Goal: Task Accomplishment & Management: Complete application form

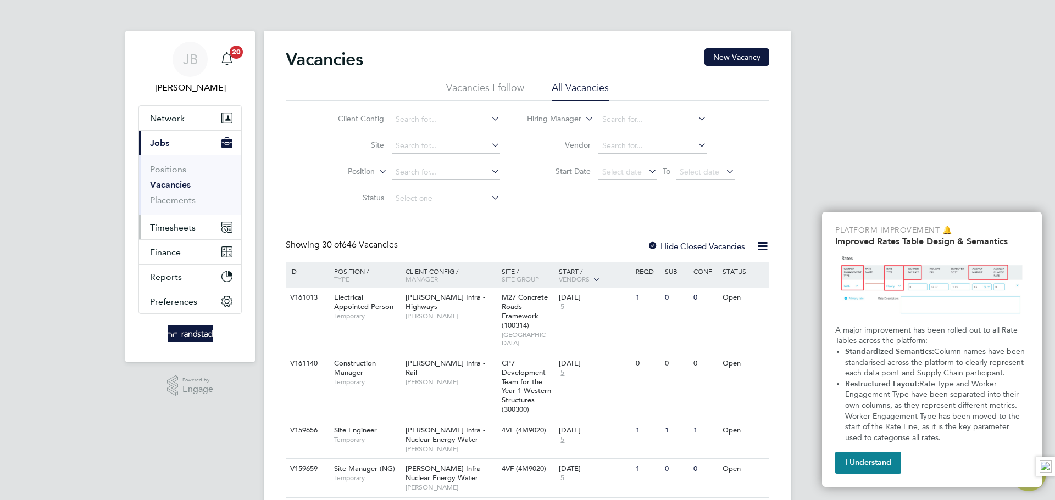
click at [176, 223] on span "Timesheets" at bounding box center [173, 227] width 46 height 10
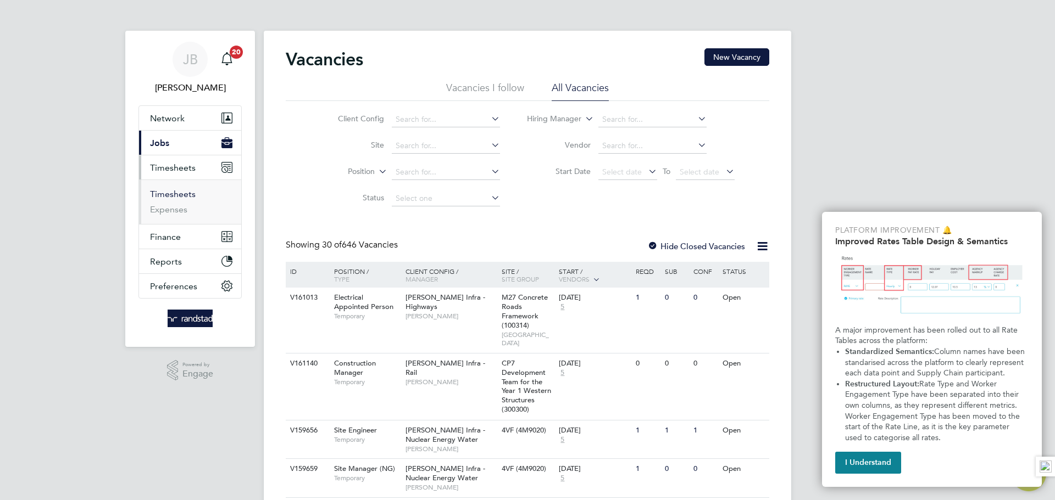
click at [175, 191] on link "Timesheets" at bounding box center [173, 194] width 46 height 10
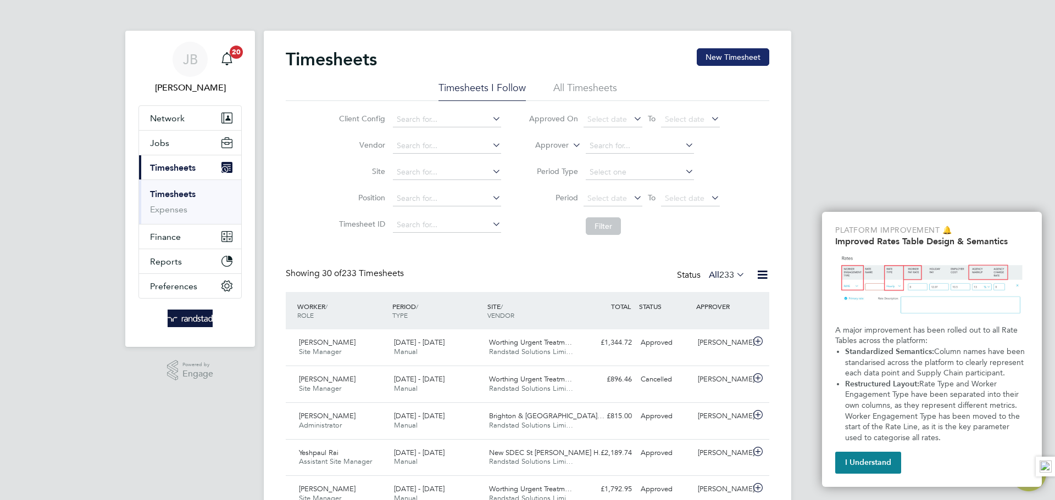
click at [750, 50] on button "New Timesheet" at bounding box center [732, 57] width 73 height 18
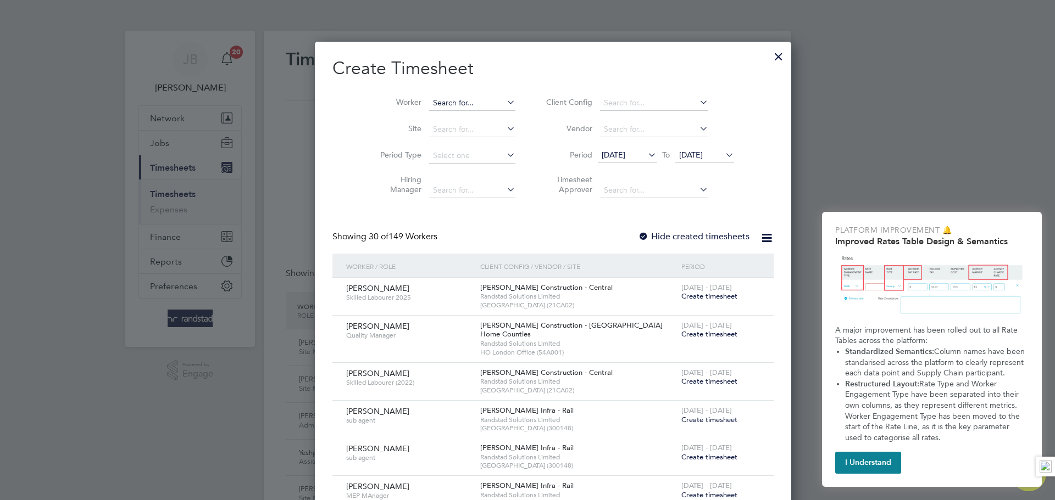
click at [433, 102] on input at bounding box center [472, 103] width 86 height 15
click at [449, 131] on li "[PERSON_NAME]" at bounding box center [471, 132] width 136 height 15
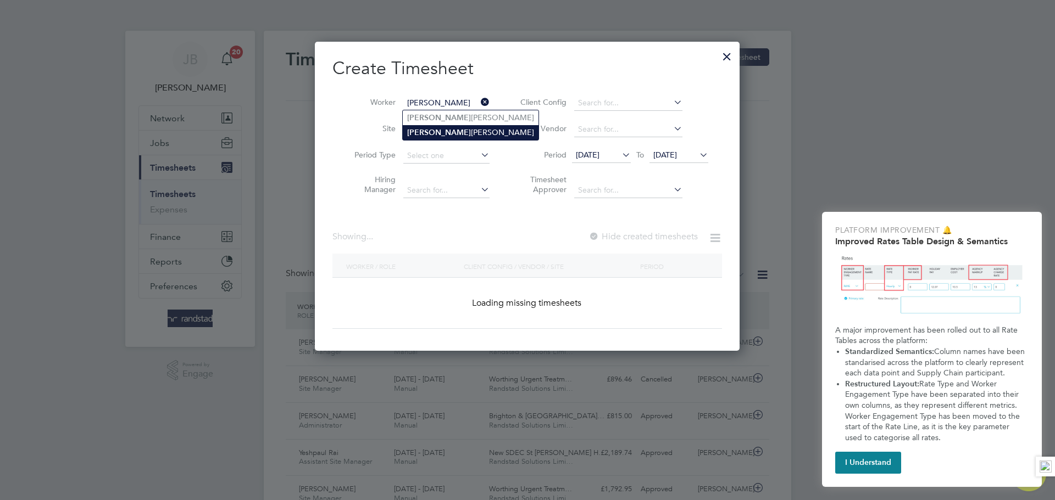
type input "[PERSON_NAME]"
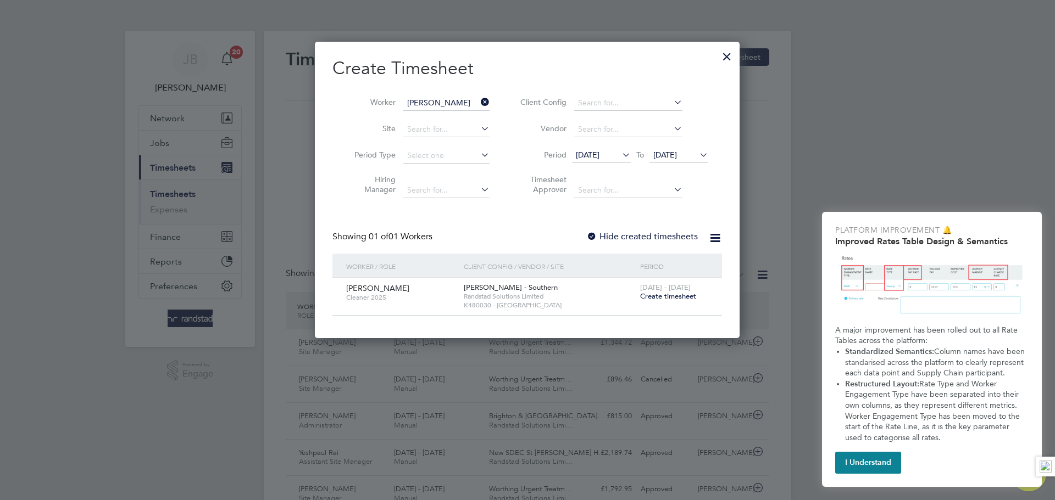
click at [683, 296] on span "Create timesheet" at bounding box center [668, 296] width 56 height 9
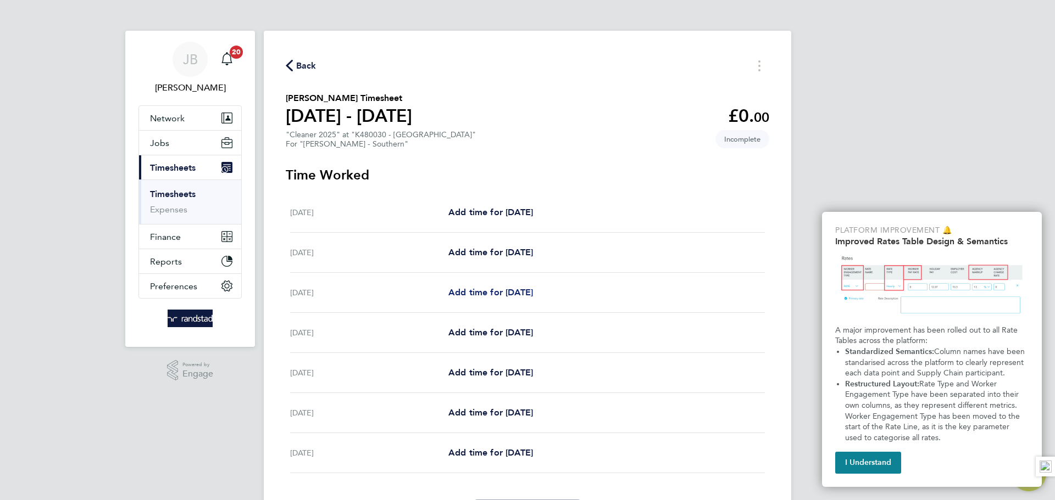
click at [506, 291] on span "Add time for [DATE]" at bounding box center [490, 292] width 85 height 10
select select "60"
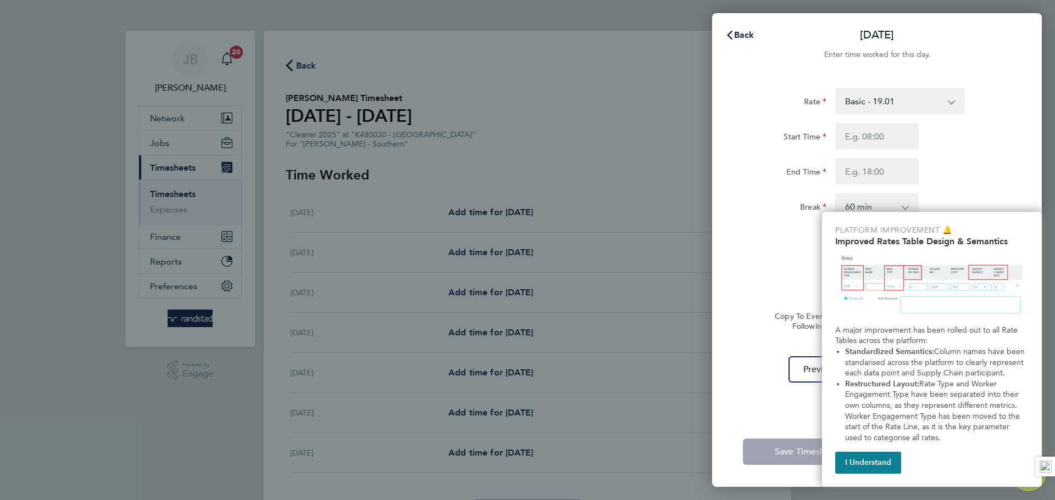
click at [952, 162] on div "End Time" at bounding box center [876, 171] width 277 height 26
click at [873, 459] on button "I Understand" at bounding box center [868, 463] width 66 height 22
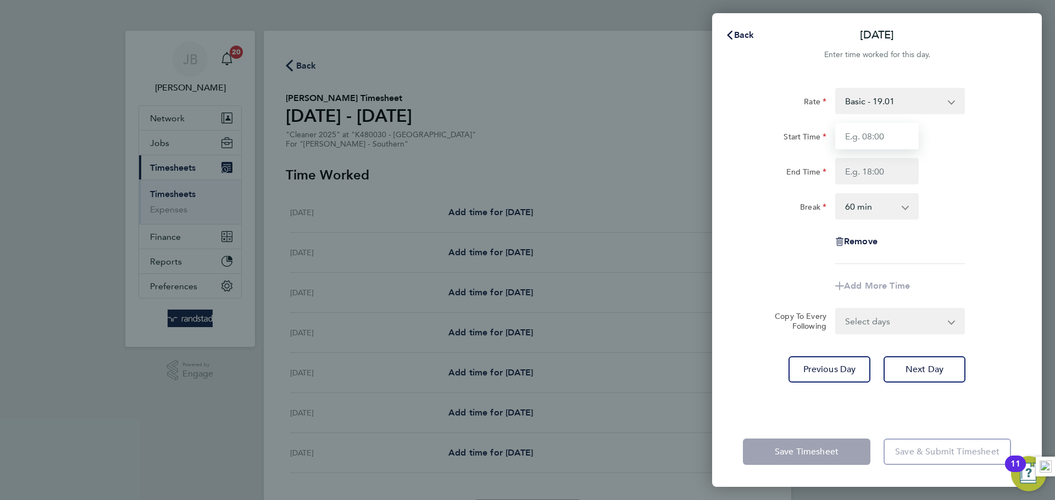
click at [875, 146] on input "Start Time" at bounding box center [876, 136] width 83 height 26
type input "07:30"
click at [874, 165] on input "End Time" at bounding box center [876, 171] width 83 height 26
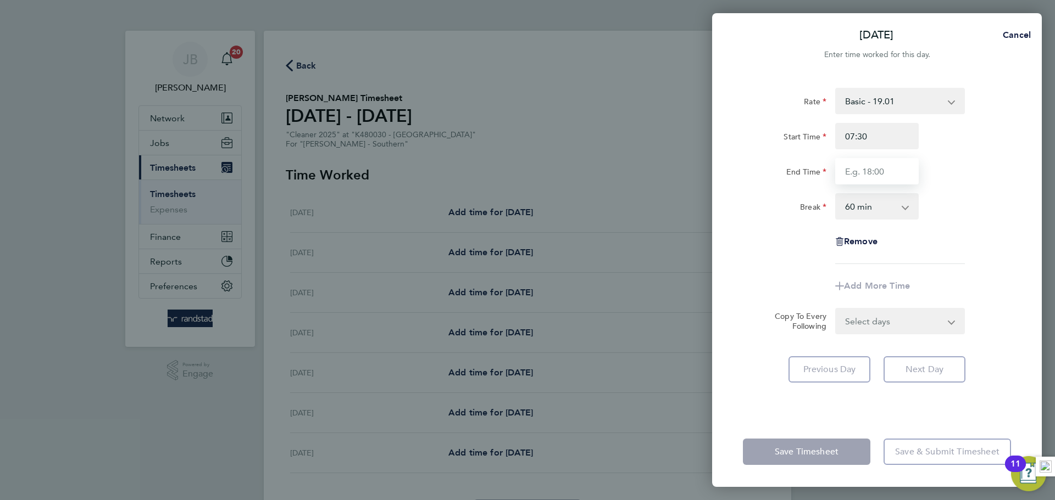
type input "13:00"
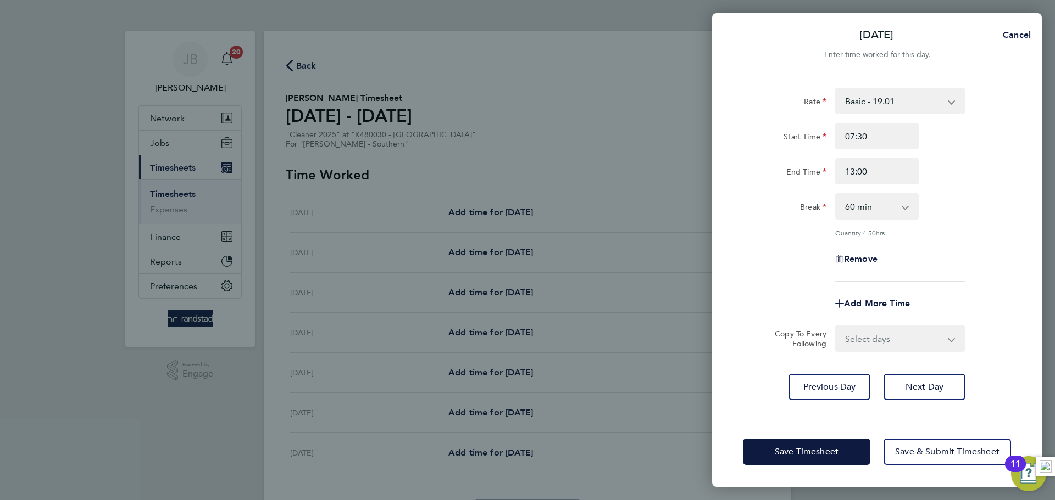
click at [955, 228] on div "Rate Basic - 19.01 Overtime - 27.22 Start Time 07:30 End Time 13:00 Break 0 min…" at bounding box center [877, 185] width 268 height 194
click at [857, 211] on select "0 min 15 min 30 min 45 min 60 min 75 min 90 min" at bounding box center [870, 206] width 68 height 24
select select "0"
click at [836, 194] on select "0 min 15 min 30 min 45 min 60 min 75 min 90 min" at bounding box center [870, 206] width 68 height 24
click at [863, 174] on input "13:00" at bounding box center [876, 171] width 83 height 26
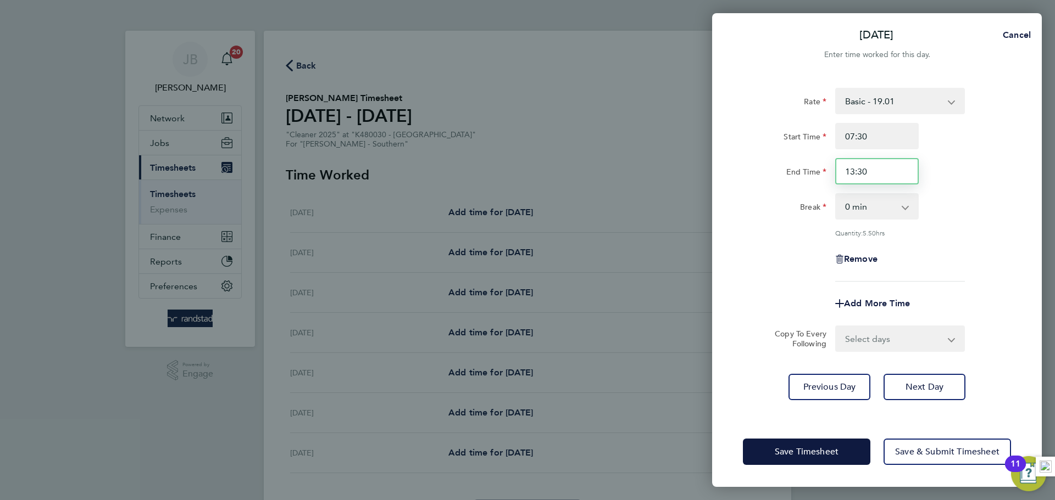
type input "13:30"
click at [966, 205] on div "Break 0 min 15 min 30 min 45 min 60 min 75 min 90 min" at bounding box center [876, 206] width 277 height 26
click at [920, 382] on span "Next Day" at bounding box center [924, 387] width 38 height 11
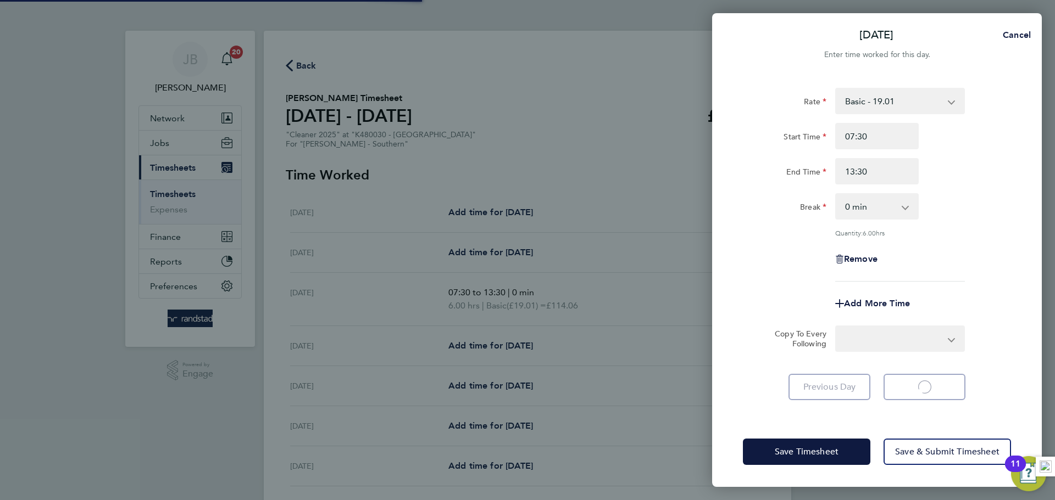
select select "60"
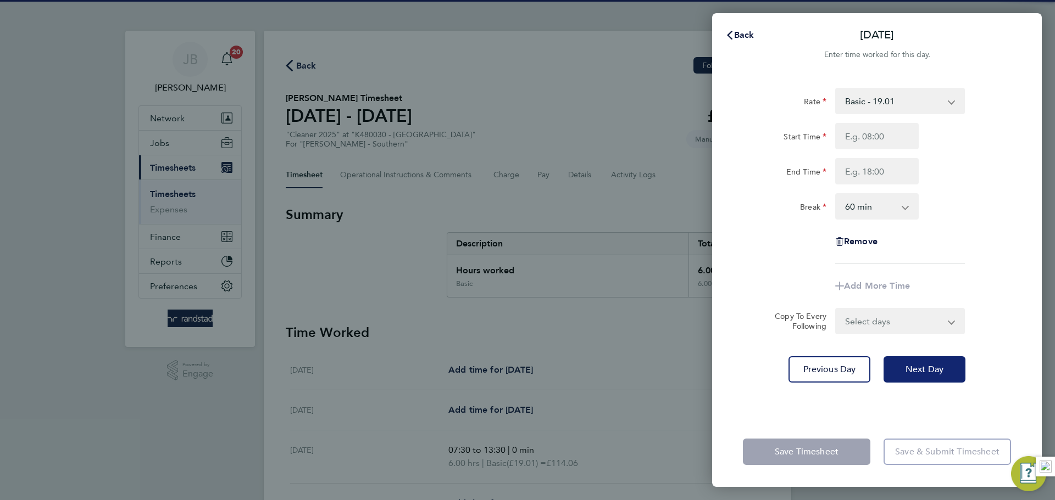
click at [920, 381] on button "Next Day" at bounding box center [924, 369] width 82 height 26
select select "60"
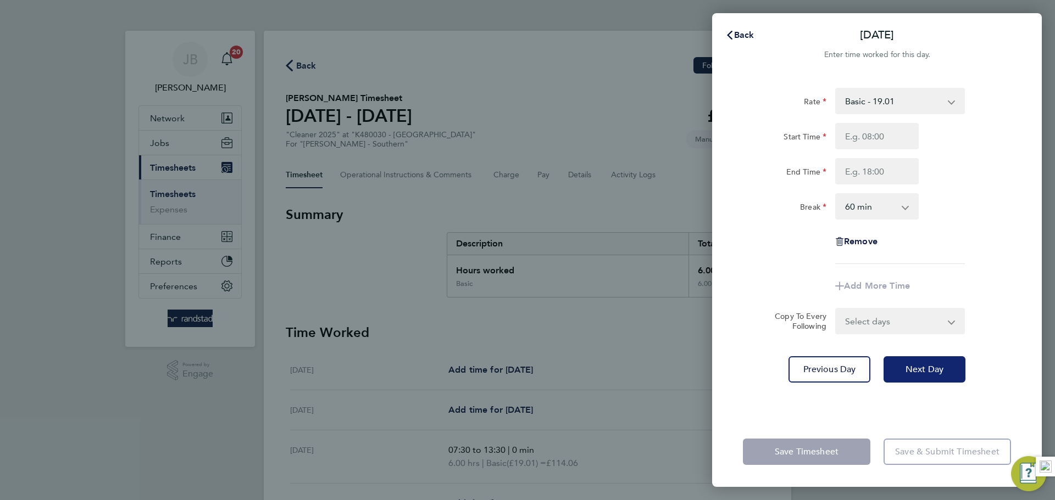
click at [932, 371] on span "Next Day" at bounding box center [924, 369] width 38 height 11
select select "60"
click at [873, 137] on input "Start Time" at bounding box center [876, 136] width 83 height 26
type input "07:30"
click at [858, 174] on input "End Time" at bounding box center [876, 171] width 83 height 26
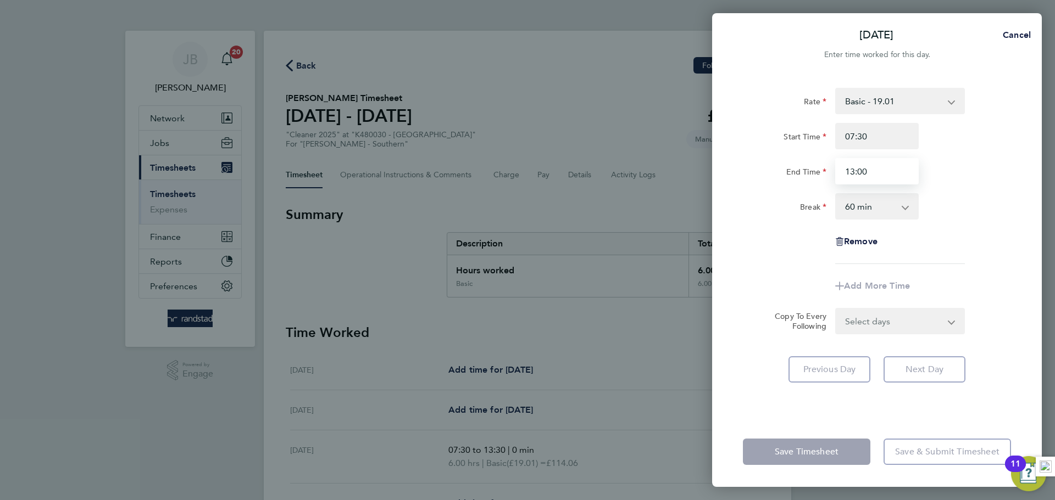
click at [861, 169] on input "13:00" at bounding box center [876, 171] width 83 height 26
type input "13:30"
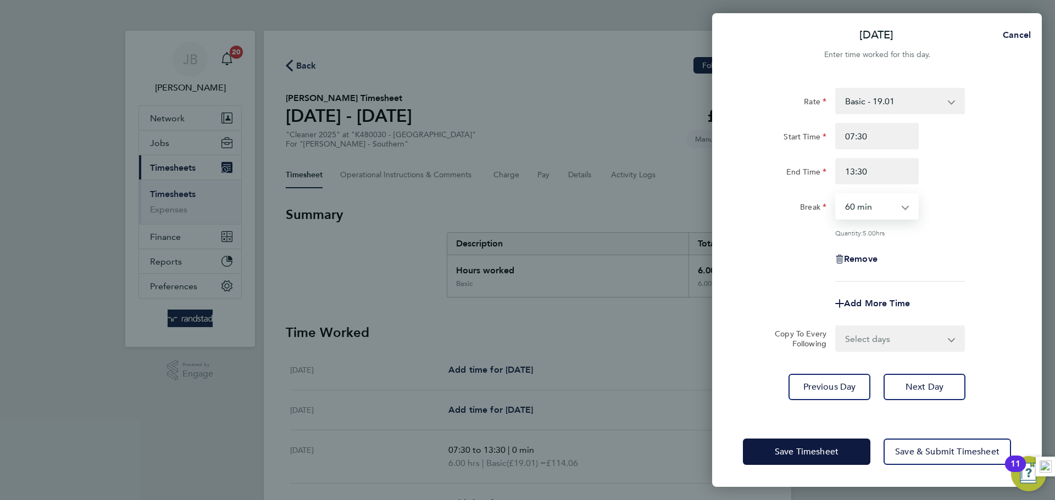
click at [897, 204] on select "0 min 15 min 30 min 45 min 60 min 75 min 90 min" at bounding box center [870, 206] width 68 height 24
select select "0"
click at [836, 194] on select "0 min 15 min 30 min 45 min 60 min 75 min 90 min" at bounding box center [870, 206] width 68 height 24
click at [935, 393] on button "Next Day" at bounding box center [924, 387] width 82 height 26
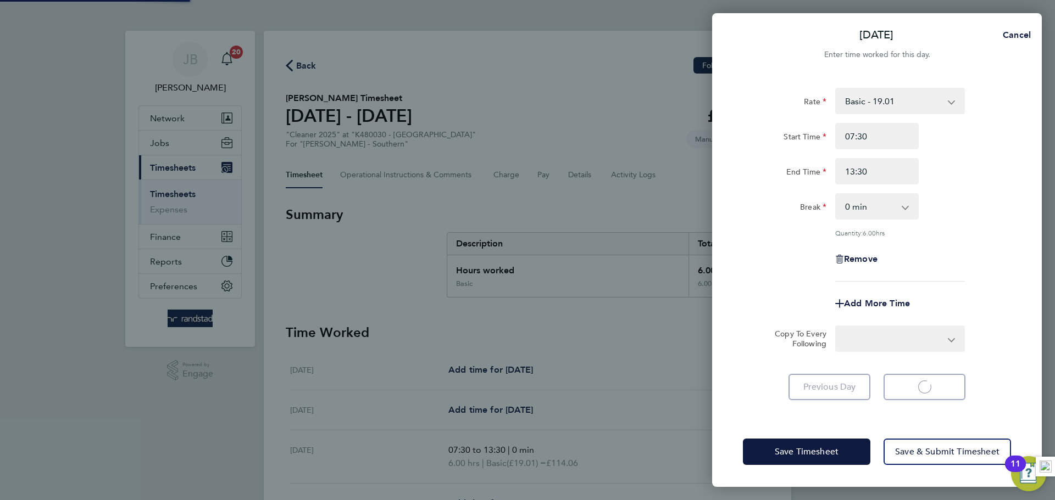
select select "60"
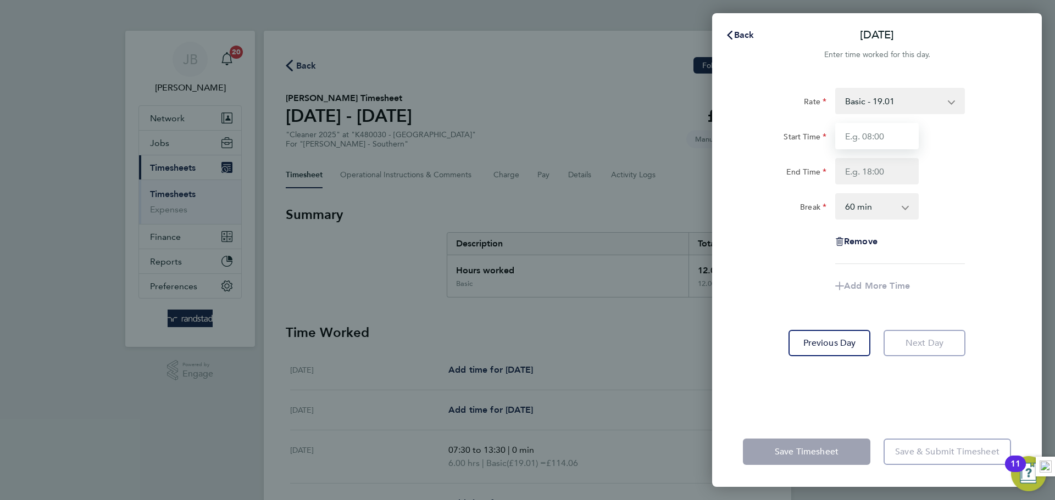
click at [894, 131] on input "Start Time" at bounding box center [876, 136] width 83 height 26
type input "07:30"
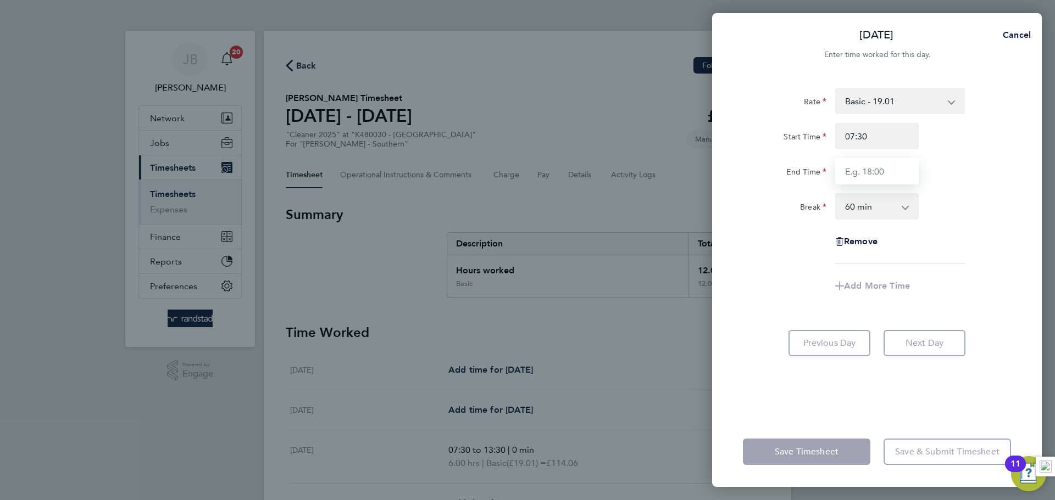
click at [870, 169] on input "End Time" at bounding box center [876, 171] width 83 height 26
click at [860, 176] on input "13:00" at bounding box center [876, 171] width 83 height 26
type input "13:30"
click at [874, 198] on select "0 min 15 min 30 min 45 min 60 min 75 min 90 min" at bounding box center [870, 206] width 68 height 24
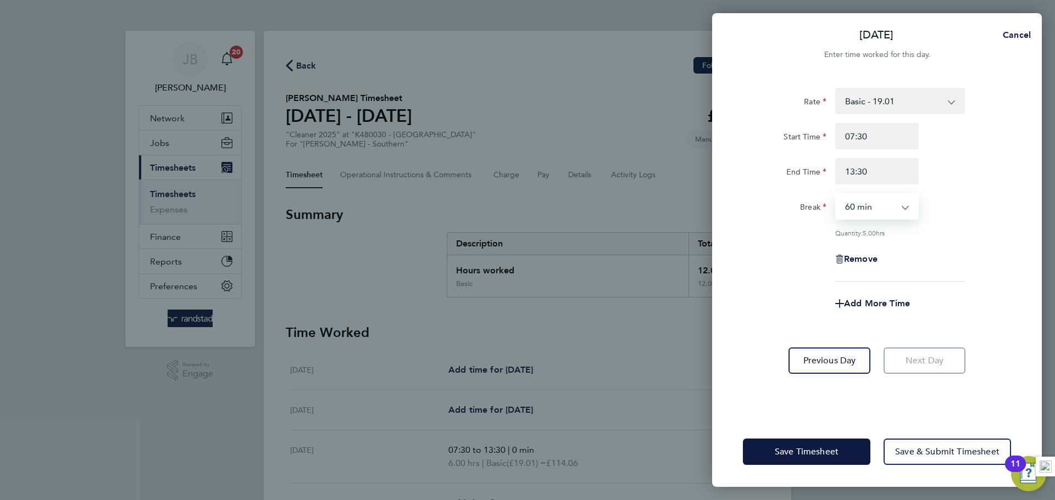
select select "0"
click at [836, 194] on select "0 min 15 min 30 min 45 min 60 min 75 min 90 min" at bounding box center [870, 206] width 68 height 24
click at [960, 262] on div "Remove" at bounding box center [876, 259] width 277 height 26
click at [907, 458] on button "Save & Submit Timesheet" at bounding box center [946, 452] width 127 height 26
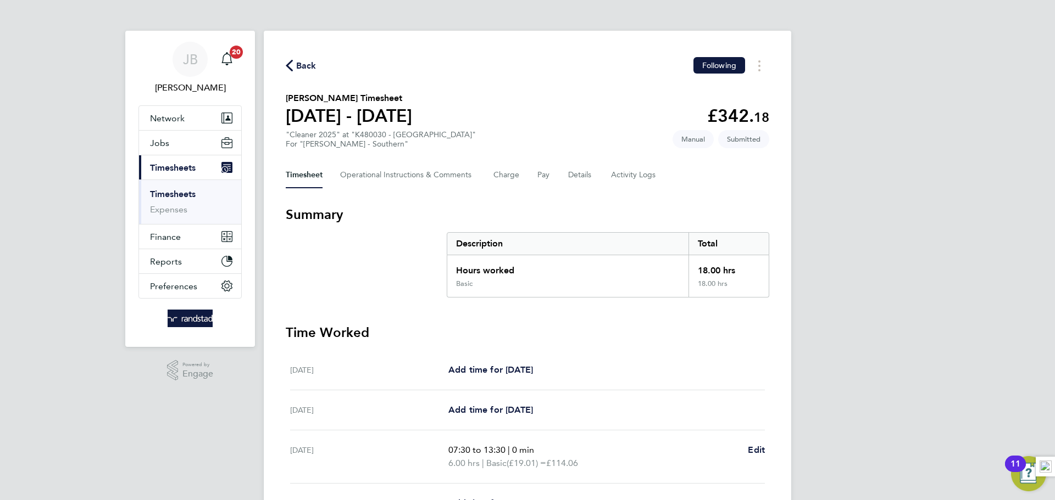
click at [159, 192] on link "Timesheets" at bounding box center [173, 194] width 46 height 10
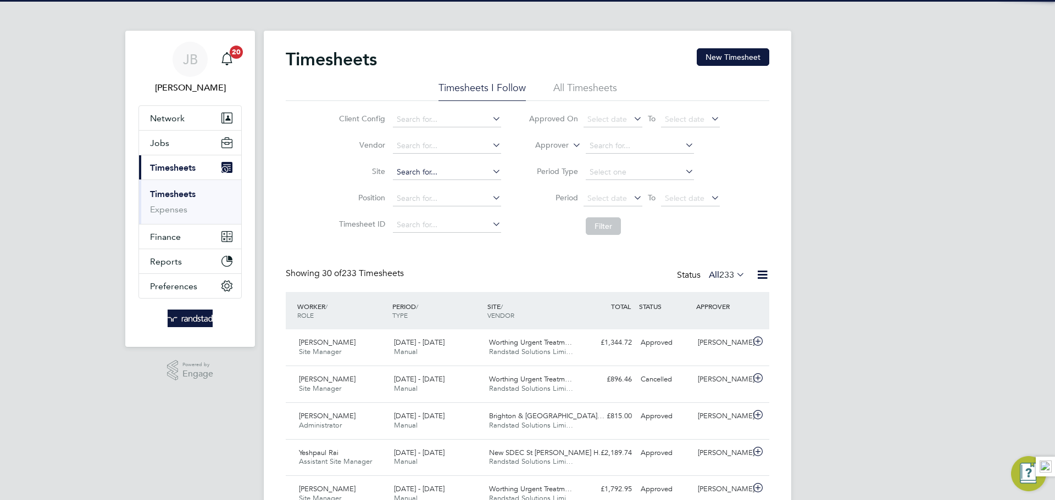
scroll to position [28, 96]
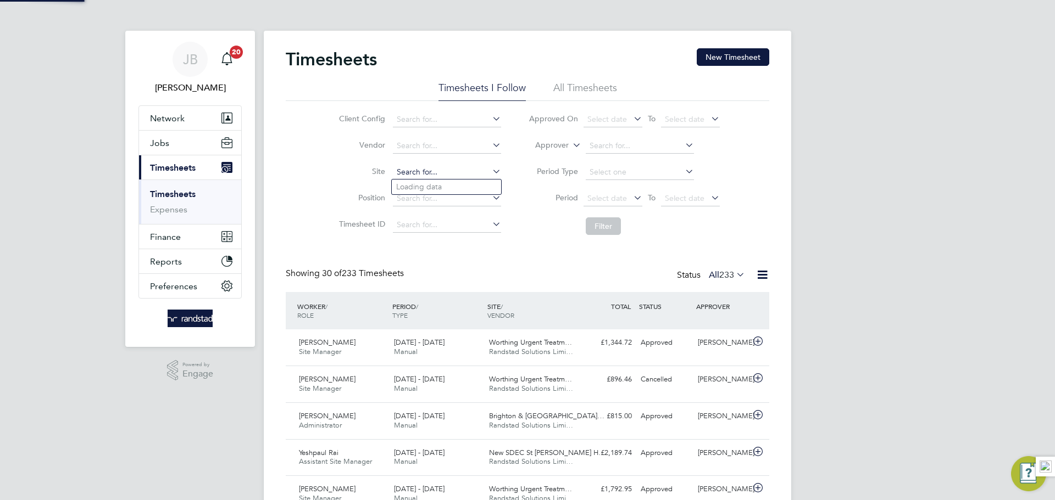
click at [409, 174] on input at bounding box center [447, 172] width 108 height 15
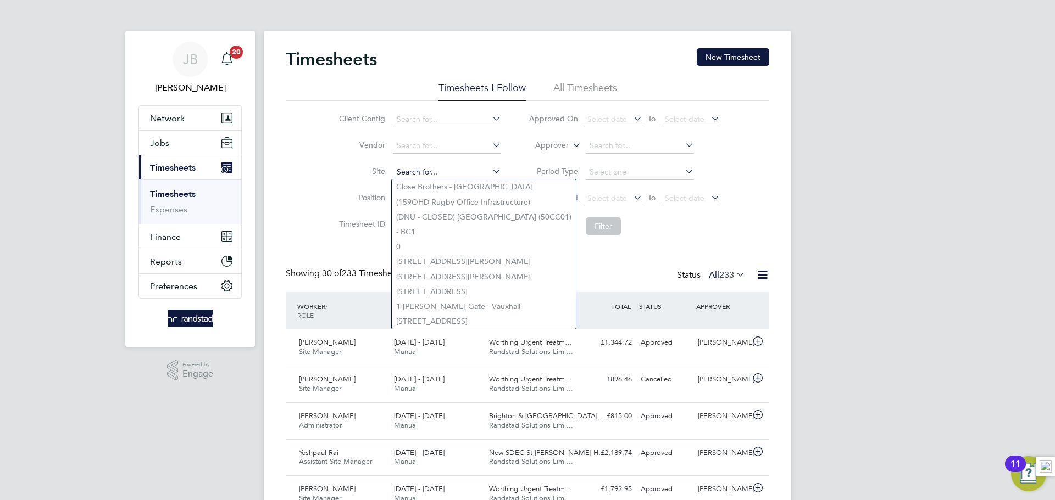
type input "v"
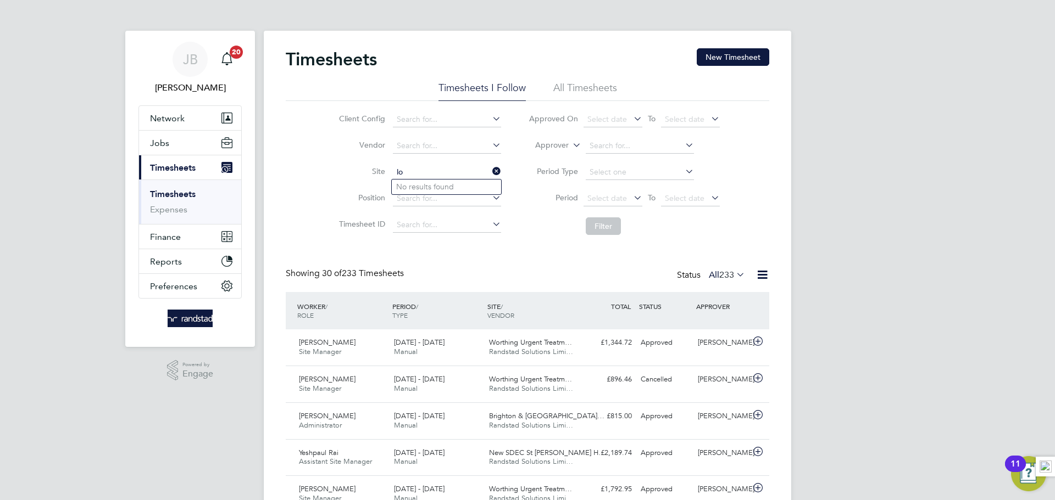
type input "l"
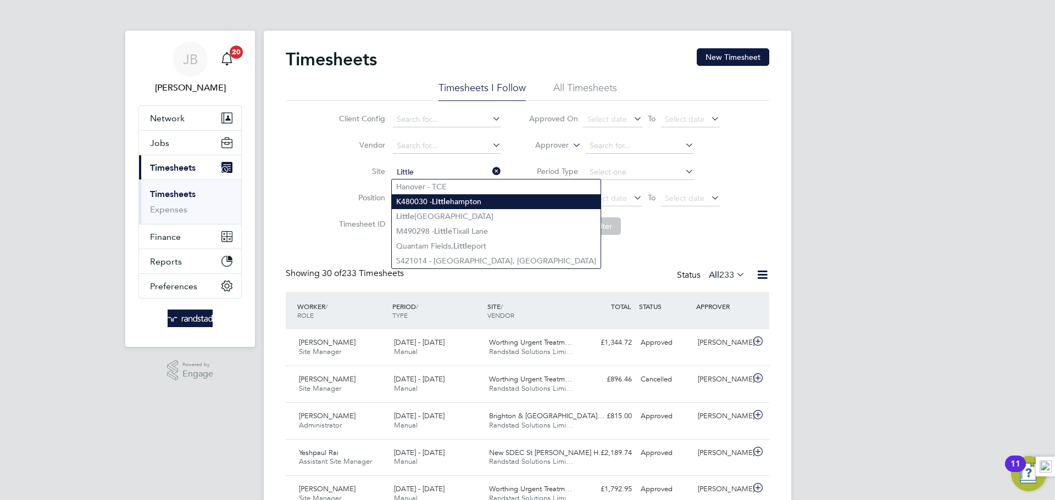
type input "K480030 - [GEOGRAPHIC_DATA]"
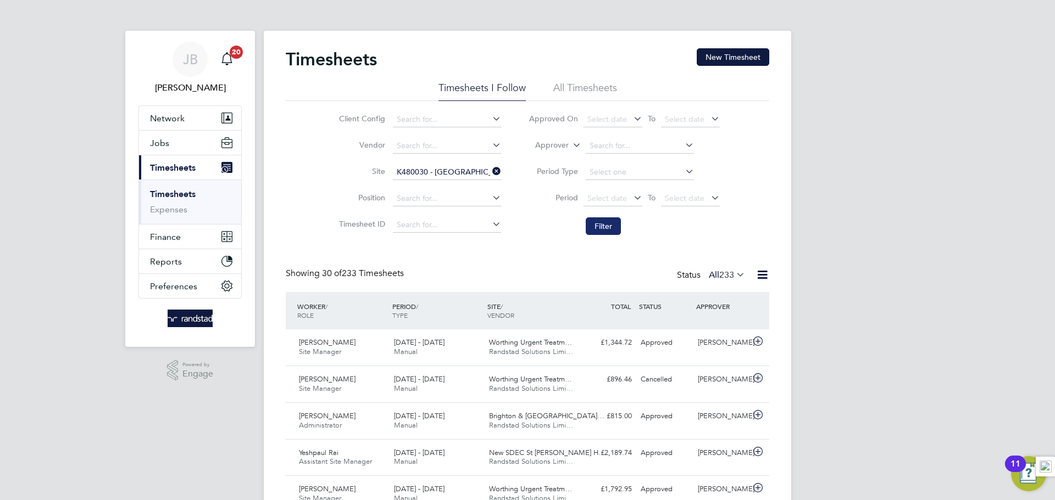
click at [612, 228] on button "Filter" at bounding box center [602, 227] width 35 height 18
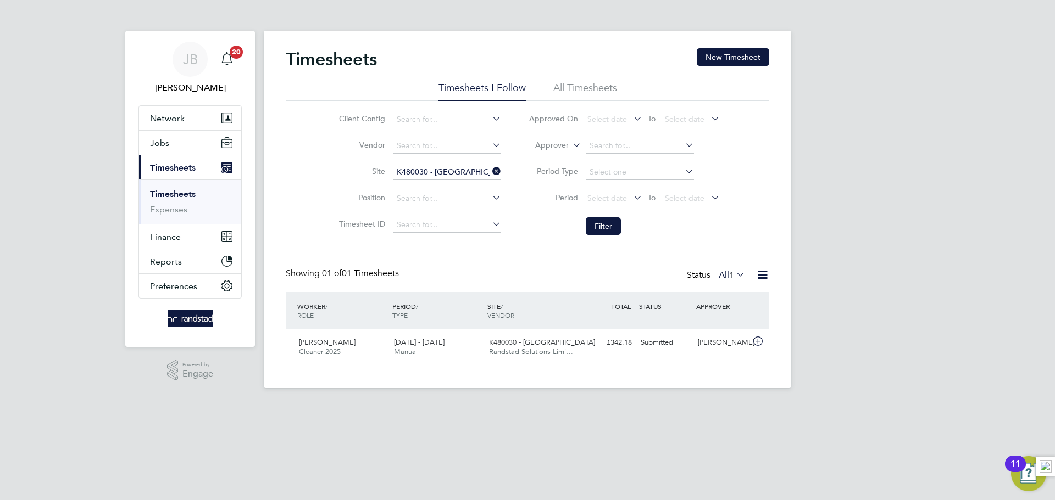
click at [575, 87] on li "All Timesheets" at bounding box center [585, 91] width 64 height 20
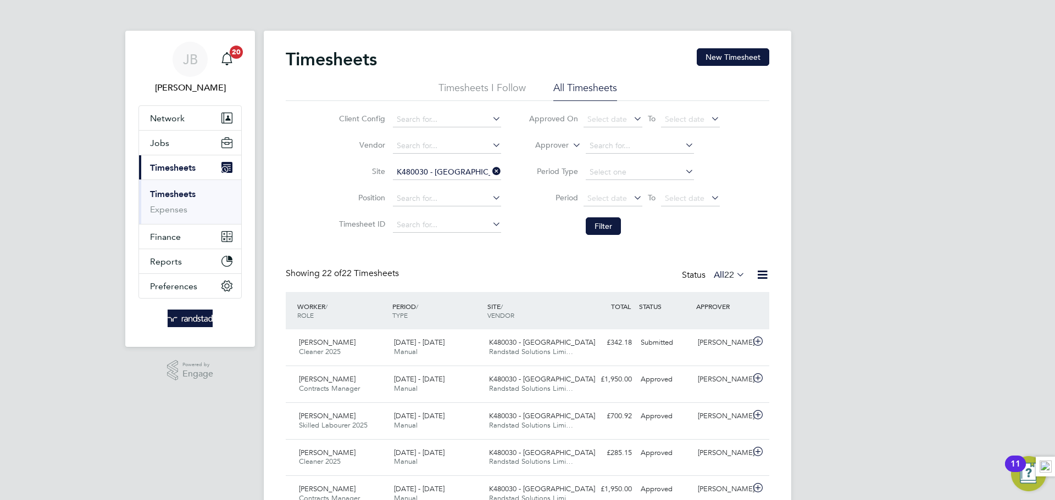
click at [490, 170] on icon at bounding box center [490, 171] width 0 height 15
click at [408, 172] on input at bounding box center [447, 172] width 108 height 15
click at [418, 201] on li "K480010 - North [PERSON_NAME]" at bounding box center [462, 202] width 140 height 15
type input "K480010 - [GEOGRAPHIC_DATA]"
click at [604, 218] on button "Filter" at bounding box center [602, 227] width 35 height 18
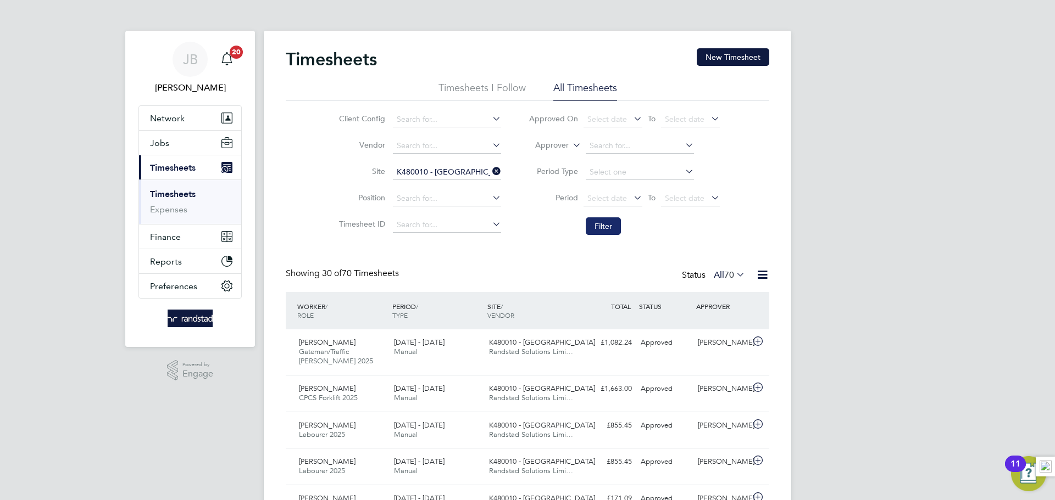
click at [595, 232] on button "Filter" at bounding box center [602, 227] width 35 height 18
